Goal: Go to known website: Go to known website

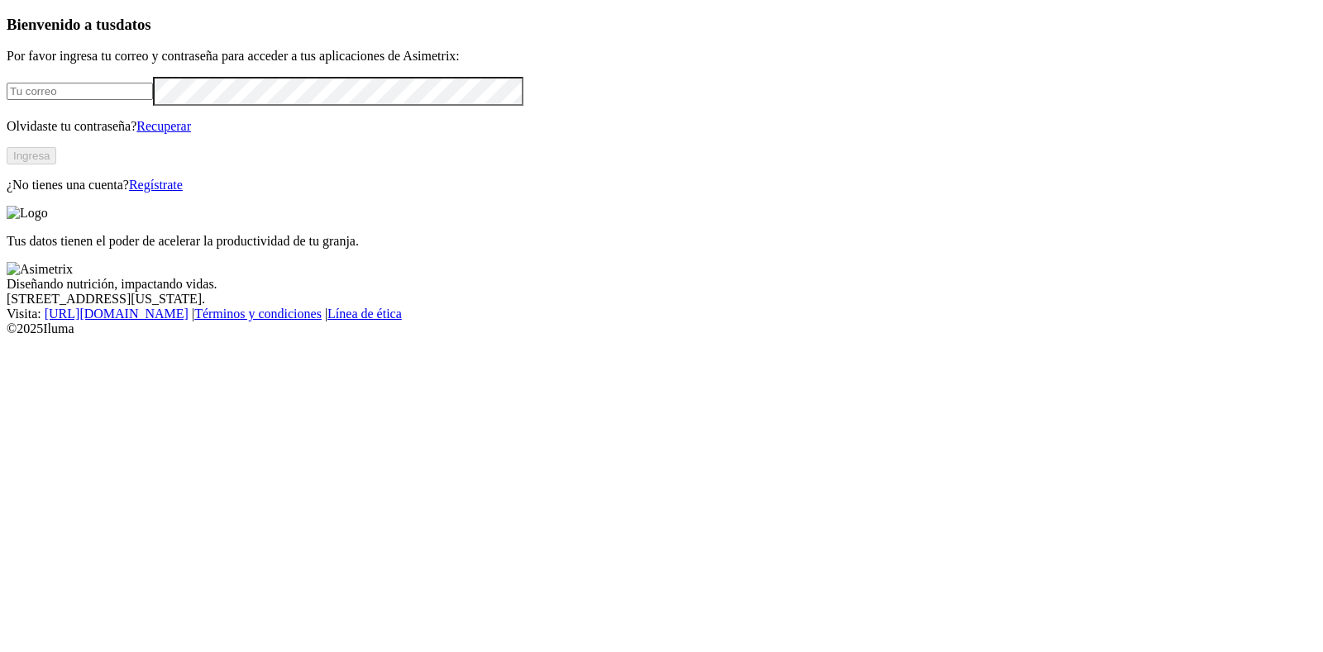
type input "[EMAIL_ADDRESS][PERSON_NAME][DOMAIN_NAME]"
click at [56, 165] on button "Ingresa" at bounding box center [32, 155] width 50 height 17
